Goal: Task Accomplishment & Management: Complete application form

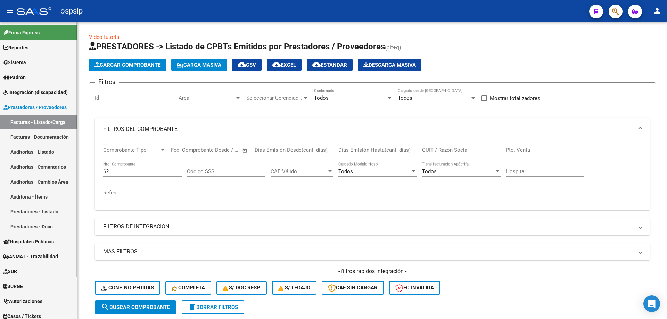
scroll to position [243, 0]
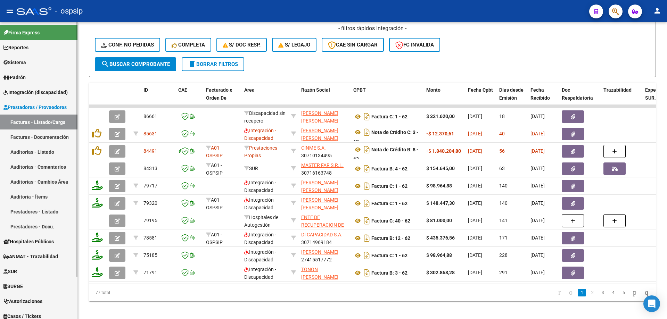
click at [53, 123] on link "Facturas - Listado/Carga" at bounding box center [38, 122] width 77 height 15
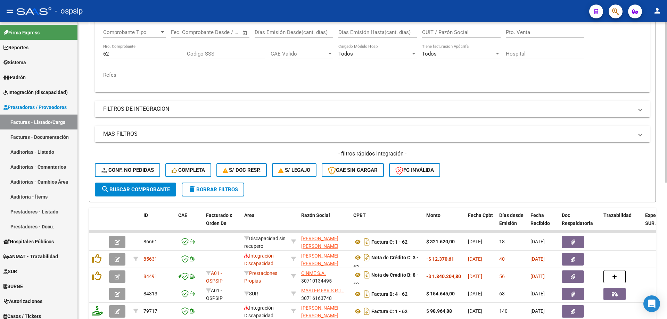
scroll to position [104, 0]
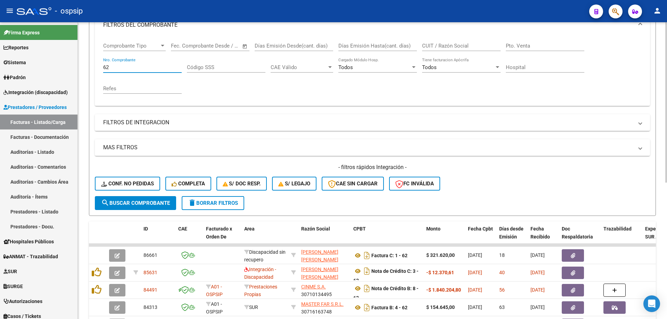
click at [116, 65] on input "62" at bounding box center [142, 67] width 78 height 6
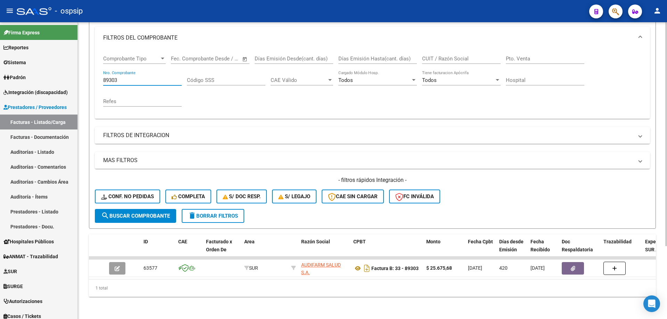
scroll to position [97, 0]
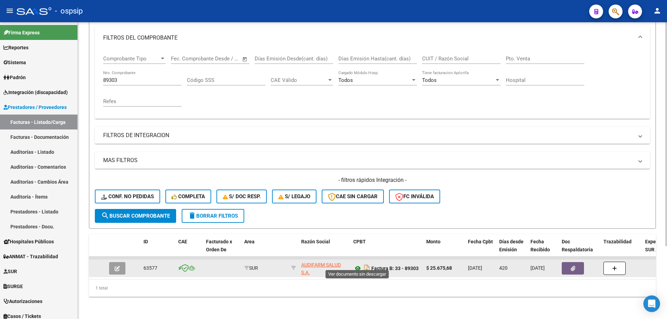
click at [356, 264] on icon at bounding box center [357, 268] width 9 height 8
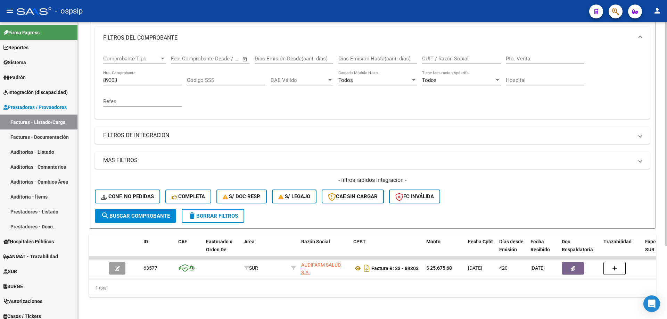
click at [106, 78] on input "89303" at bounding box center [142, 80] width 78 height 6
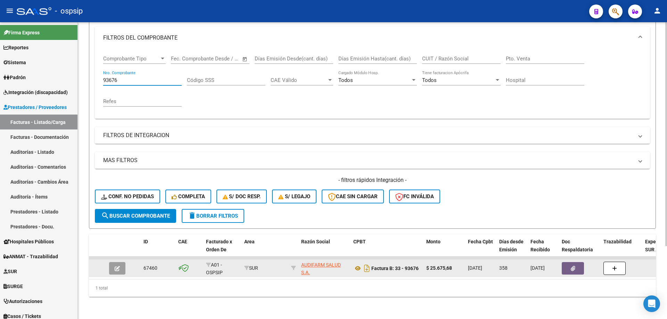
type input "93676"
click at [123, 262] on button "button" at bounding box center [117, 268] width 16 height 12
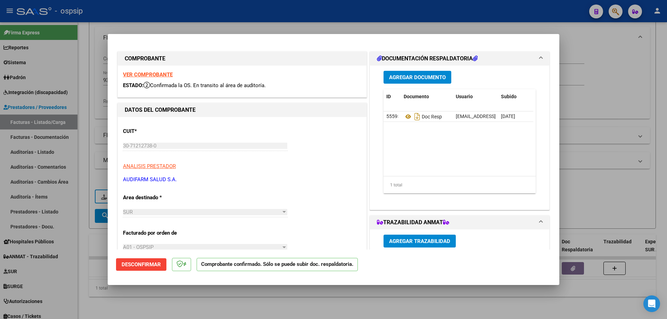
click at [149, 74] on strong "VER COMPROBANTE" at bounding box center [148, 75] width 50 height 6
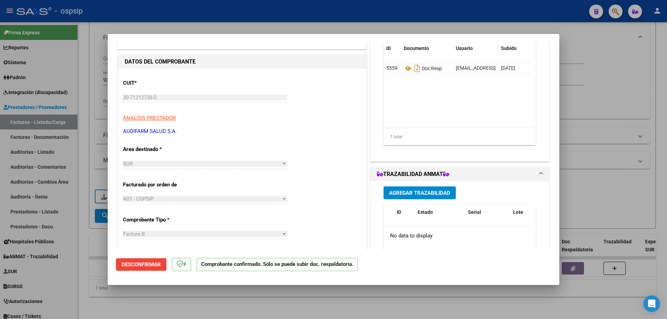
scroll to position [35, 0]
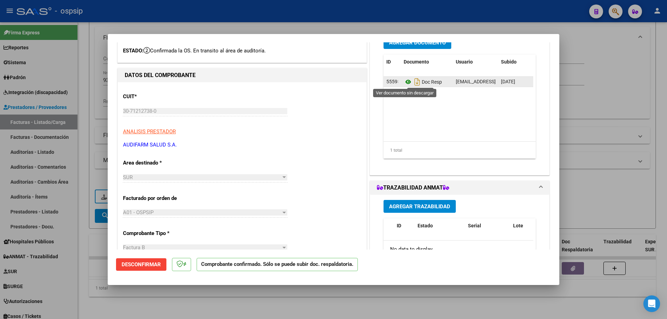
click at [404, 83] on icon at bounding box center [407, 82] width 9 height 8
click at [187, 19] on div at bounding box center [333, 159] width 667 height 319
type input "$ 0,00"
